Goal: Transaction & Acquisition: Purchase product/service

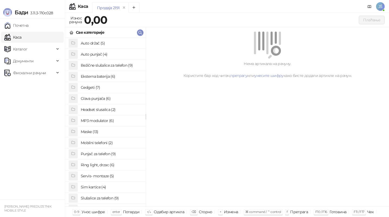
click at [97, 132] on h4 "Maske (13)" at bounding box center [111, 132] width 61 height 9
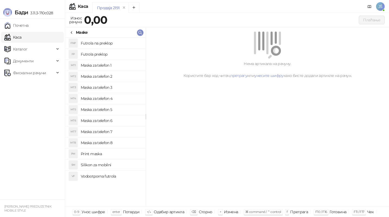
click at [118, 109] on h4 "Maska za telefon 5" at bounding box center [111, 109] width 61 height 9
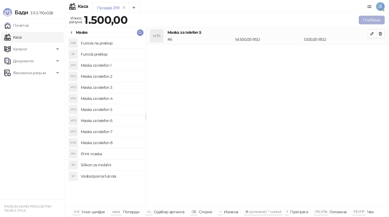
click at [376, 19] on button "Плаћање" at bounding box center [372, 20] width 26 height 9
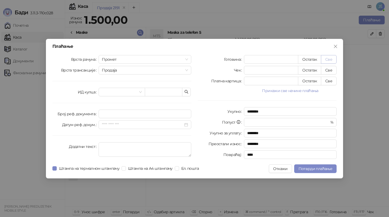
click at [329, 60] on button "Све" at bounding box center [329, 59] width 16 height 9
type input "****"
click at [320, 168] on span "Потврди плаћање" at bounding box center [316, 169] width 34 height 5
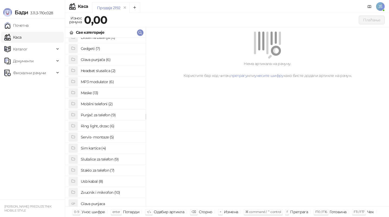
scroll to position [42, 0]
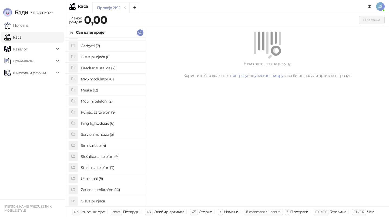
click at [91, 168] on h4 "Staklo za telefon (7)" at bounding box center [111, 168] width 61 height 9
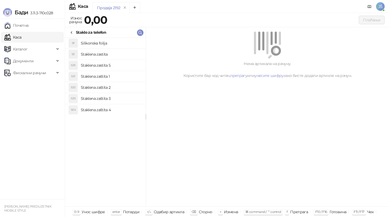
click at [126, 40] on h4 "Silikonska folija" at bounding box center [111, 43] width 61 height 9
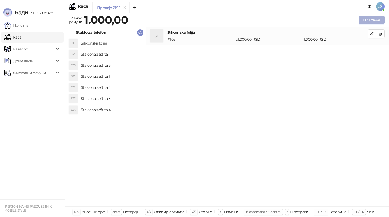
click at [379, 18] on button "Плаћање" at bounding box center [372, 20] width 26 height 9
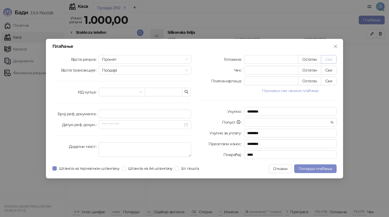
click at [328, 60] on button "Све" at bounding box center [329, 59] width 16 height 9
type input "****"
click at [323, 171] on span "Потврди плаћање" at bounding box center [316, 169] width 34 height 5
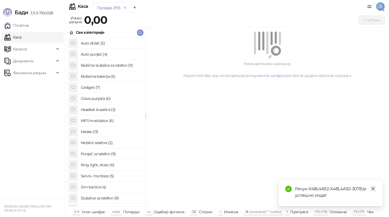
click at [372, 190] on icon "close" at bounding box center [373, 189] width 4 height 4
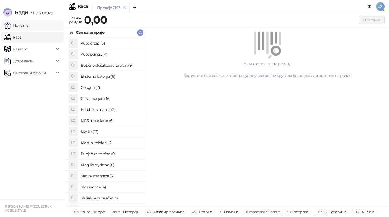
click at [29, 21] on link "Почетна" at bounding box center [16, 25] width 24 height 11
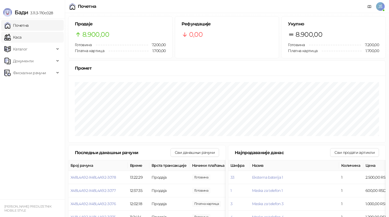
click at [21, 36] on link "Каса" at bounding box center [12, 37] width 17 height 11
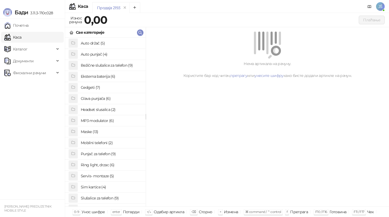
click at [91, 132] on h4 "Maske (13)" at bounding box center [111, 132] width 61 height 9
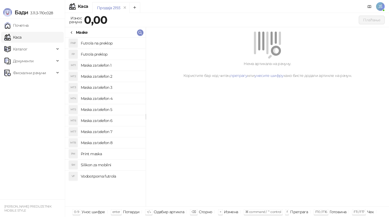
click at [122, 63] on h4 "Maska za telefon 1" at bounding box center [111, 65] width 61 height 9
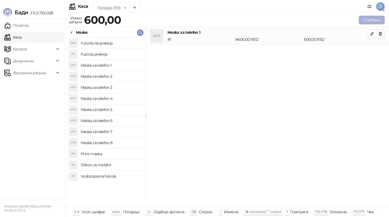
click at [380, 19] on button "Плаћање" at bounding box center [372, 20] width 26 height 9
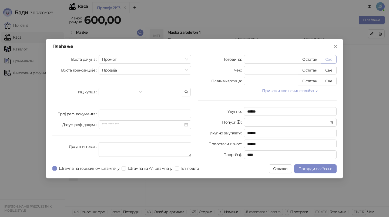
click at [330, 57] on button "Све" at bounding box center [329, 59] width 16 height 9
type input "***"
type input "****"
click at [297, 167] on button "Потврди плаћање" at bounding box center [315, 169] width 42 height 9
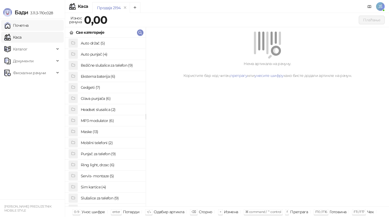
click at [23, 27] on link "Почетна" at bounding box center [16, 25] width 24 height 11
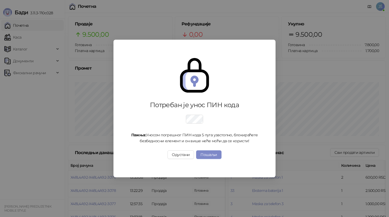
click at [65, 119] on div "Потребан је унос ПИН кода Пажња: Уносом погрешног ПИН кода 5 пута узастопно, бл…" at bounding box center [194, 108] width 389 height 217
